Goal: Communication & Community: Answer question/provide support

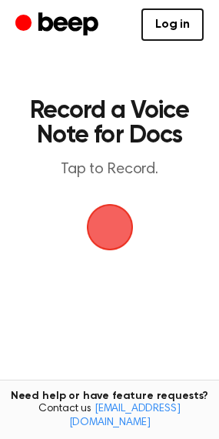
click at [102, 218] on span "button" at bounding box center [110, 227] width 62 height 62
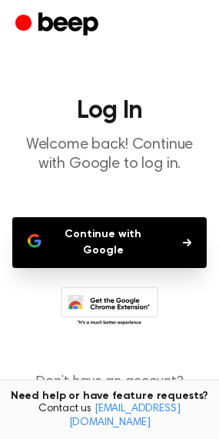
click at [106, 225] on button "Continue with Google" at bounding box center [109, 242] width 195 height 51
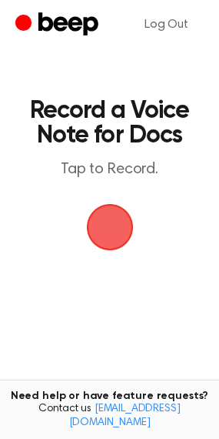
click at [102, 221] on span "button" at bounding box center [109, 226] width 85 height 85
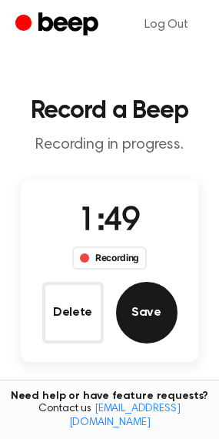
click at [149, 305] on button "Save" at bounding box center [147, 313] width 62 height 62
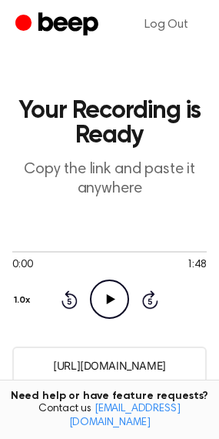
click at [96, 357] on input "[URL][DOMAIN_NAME]" at bounding box center [109, 366] width 195 height 38
click at [96, 365] on input "[URL][DOMAIN_NAME]" at bounding box center [109, 366] width 195 height 38
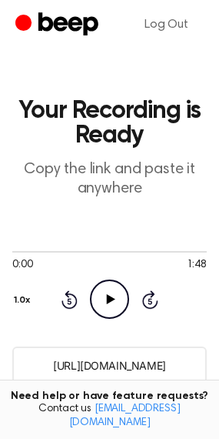
click at [152, 371] on input "[URL][DOMAIN_NAME]" at bounding box center [109, 366] width 195 height 38
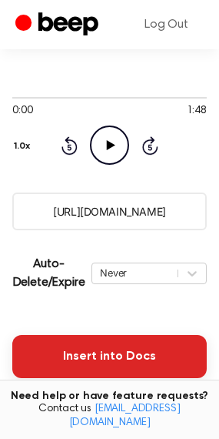
click at [75, 367] on button "Insert into Docs" at bounding box center [109, 356] width 195 height 43
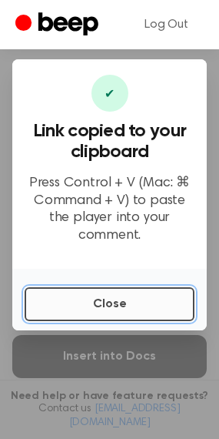
click at [96, 302] on button "Close" at bounding box center [110, 304] width 170 height 34
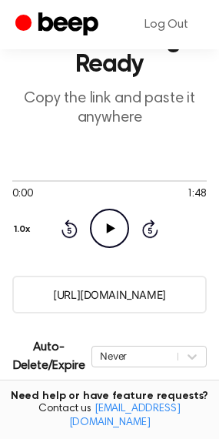
scroll to position [0, 0]
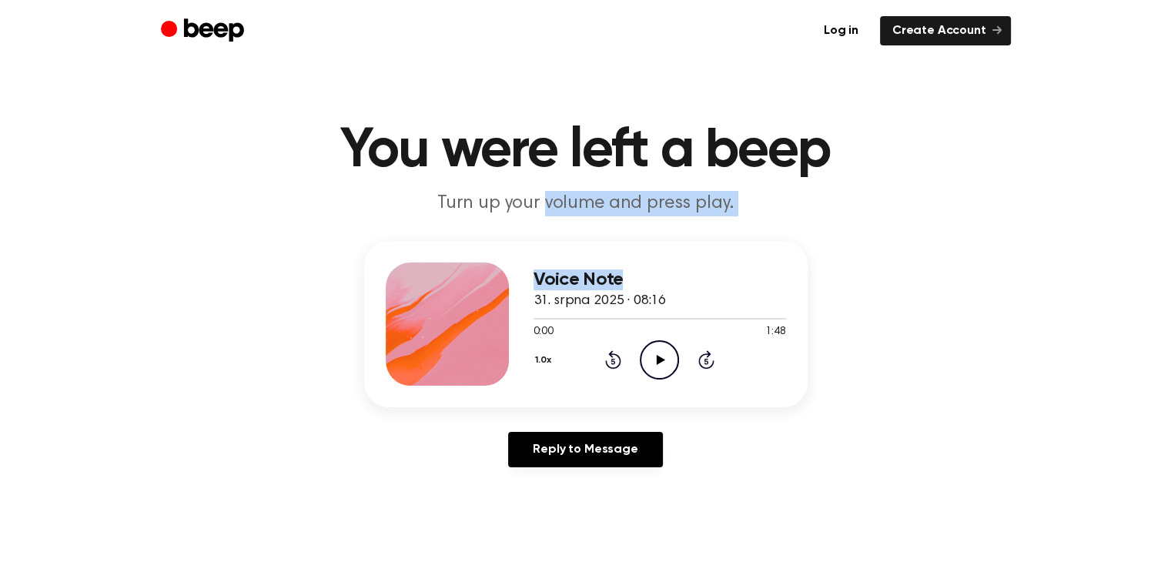
drag, startPoint x: 544, startPoint y: 206, endPoint x: 759, endPoint y: 290, distance: 231.7
click at [759, 290] on main "You were left a beep Turn up your volume and press play. Voice Note 31. srpna 2…" at bounding box center [585, 475] width 1171 height 950
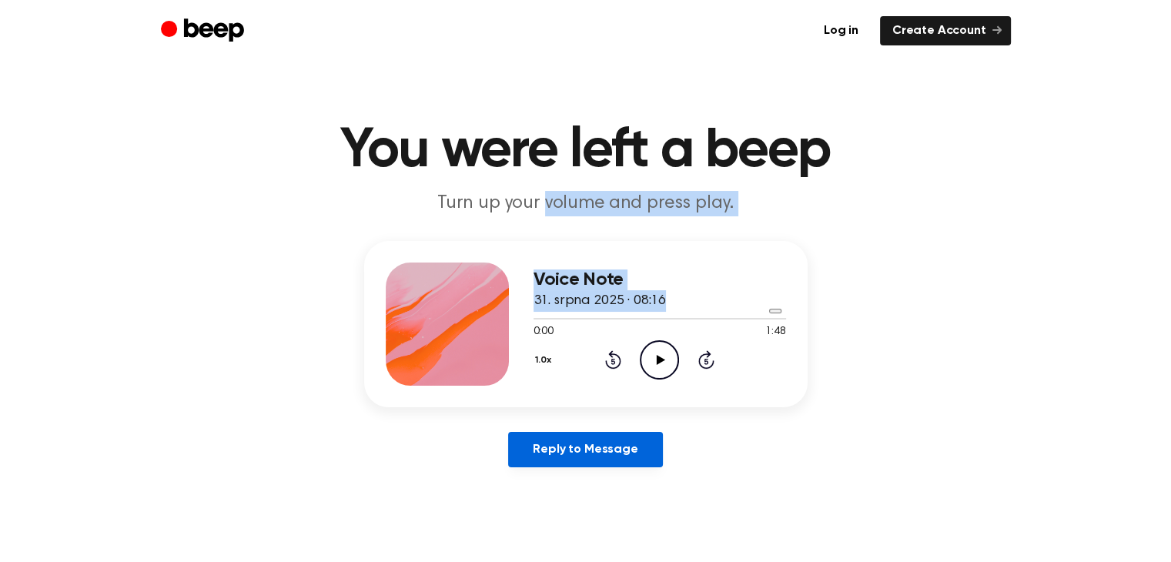
click at [581, 457] on link "Reply to Message" at bounding box center [585, 449] width 154 height 35
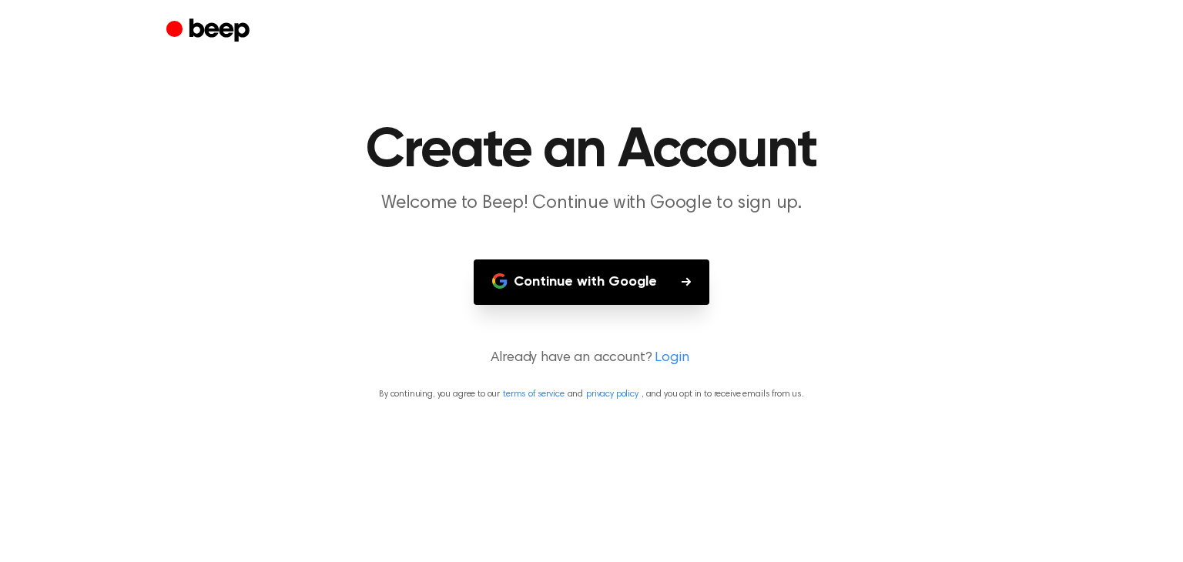
click at [618, 283] on button "Continue with Google" at bounding box center [592, 282] width 236 height 45
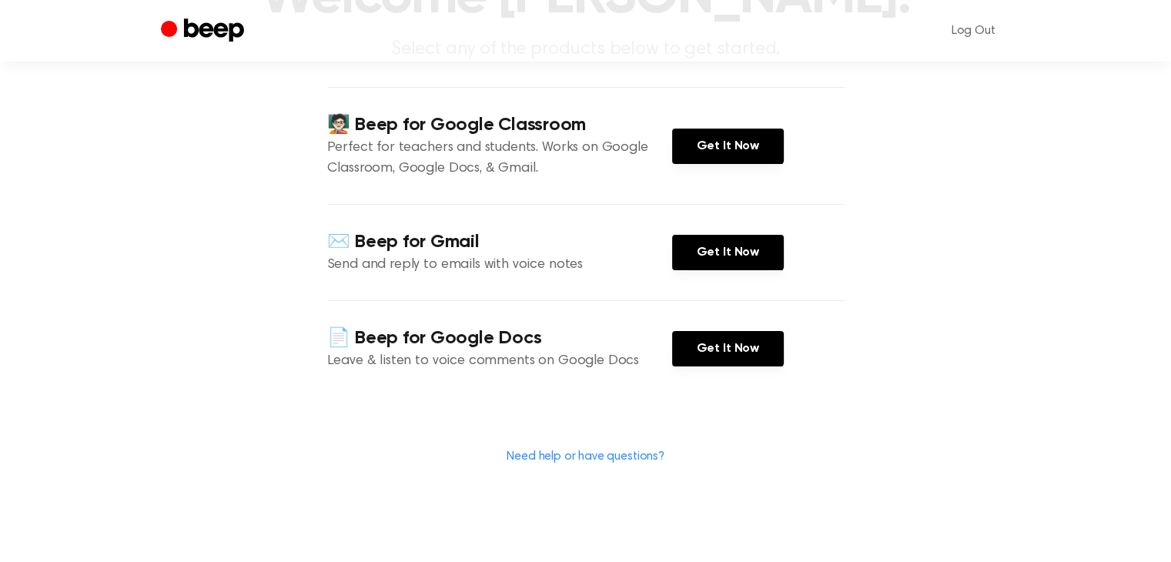
scroll to position [231, 0]
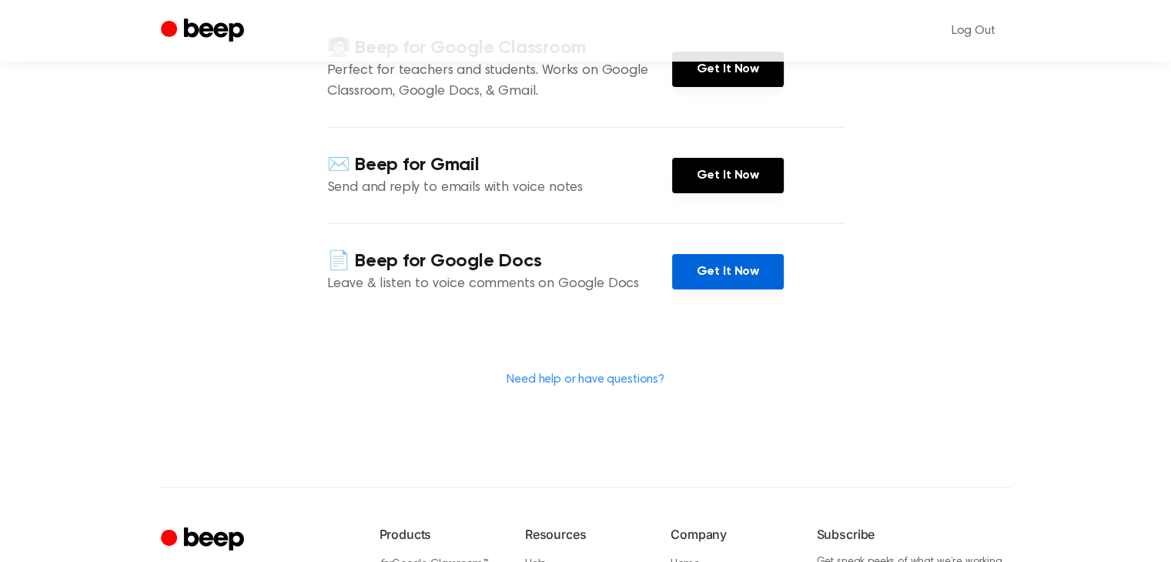
click at [771, 290] on link "Get It Now" at bounding box center [728, 271] width 112 height 35
